Goal: Check status: Check status

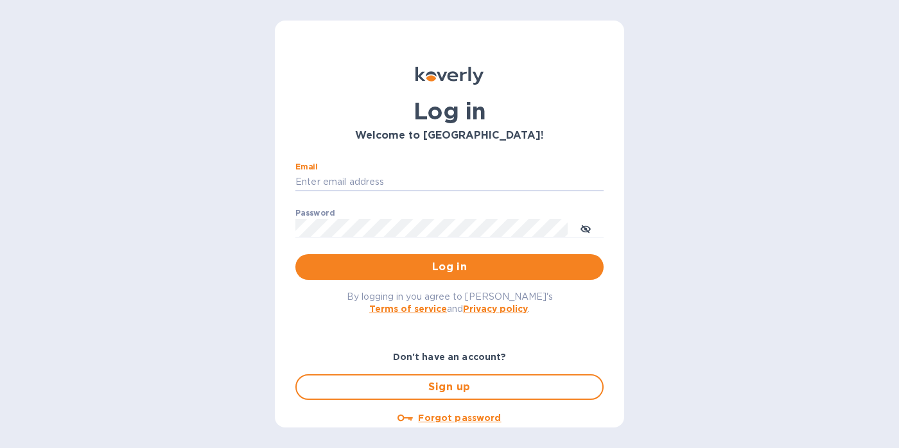
type input "[PERSON_NAME][EMAIL_ADDRESS][DOMAIN_NAME]"
click at [447, 267] on button "Log in" at bounding box center [449, 267] width 308 height 26
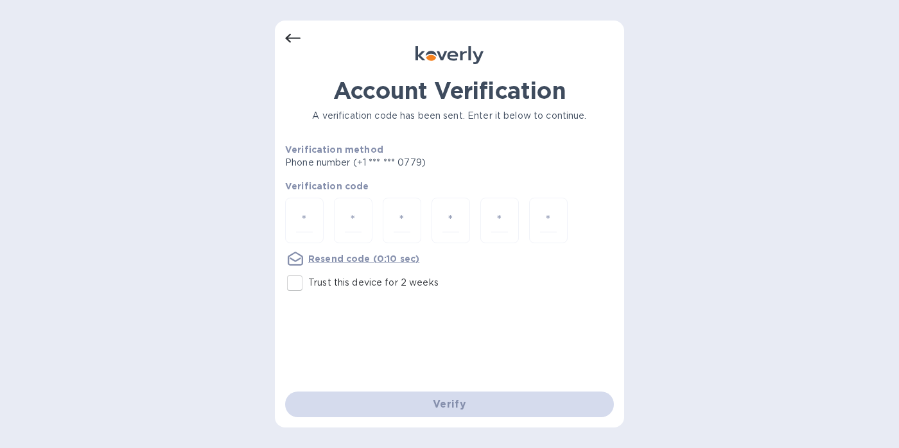
click at [299, 280] on input "Trust this device for 2 weeks" at bounding box center [294, 283] width 27 height 27
checkbox input "true"
click at [306, 222] on input "number" at bounding box center [304, 221] width 17 height 24
type input "7"
type input "3"
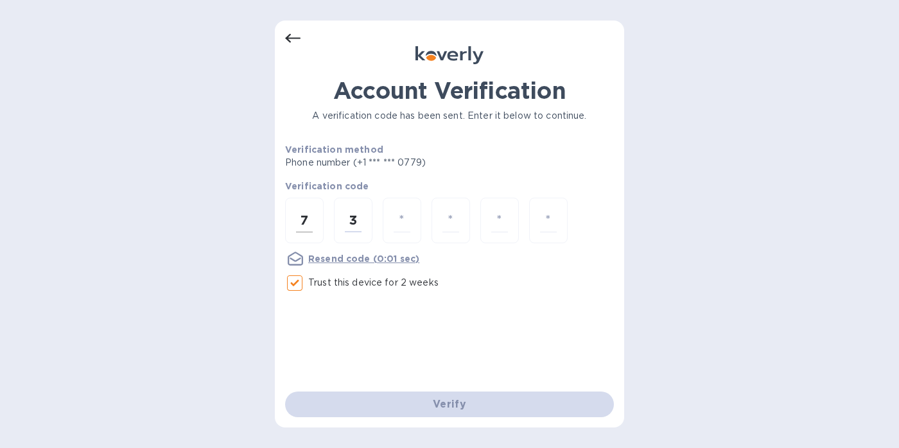
type input "4"
type input "2"
type input "3"
type input "8"
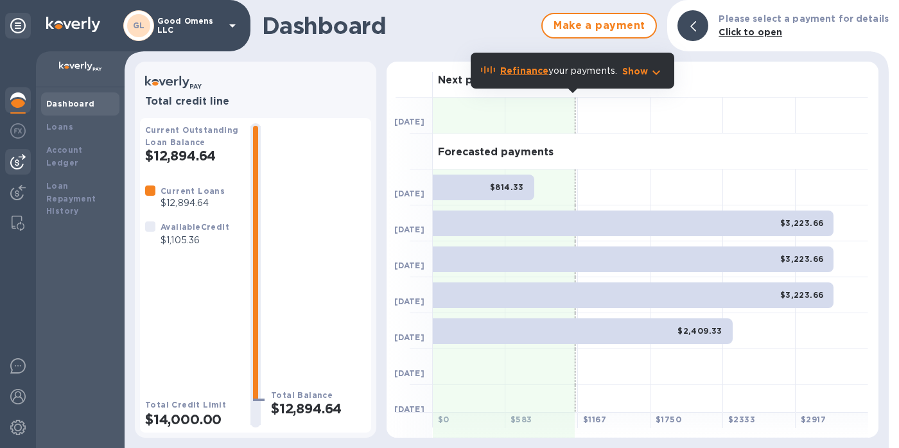
click at [23, 156] on img at bounding box center [17, 161] width 15 height 15
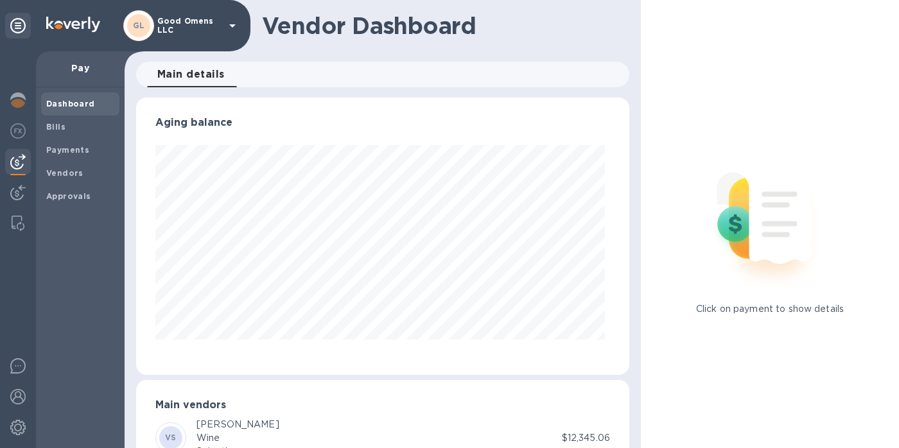
scroll to position [277, 488]
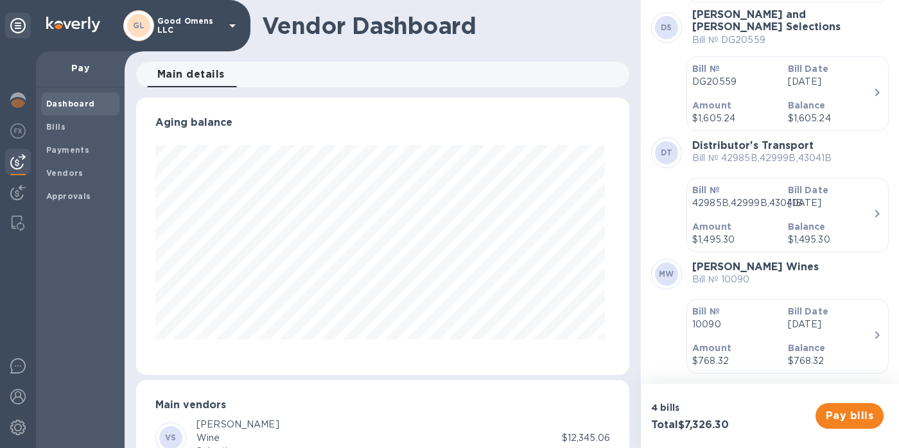
scroll to position [154, 0]
